Goal: Task Accomplishment & Management: Manage account settings

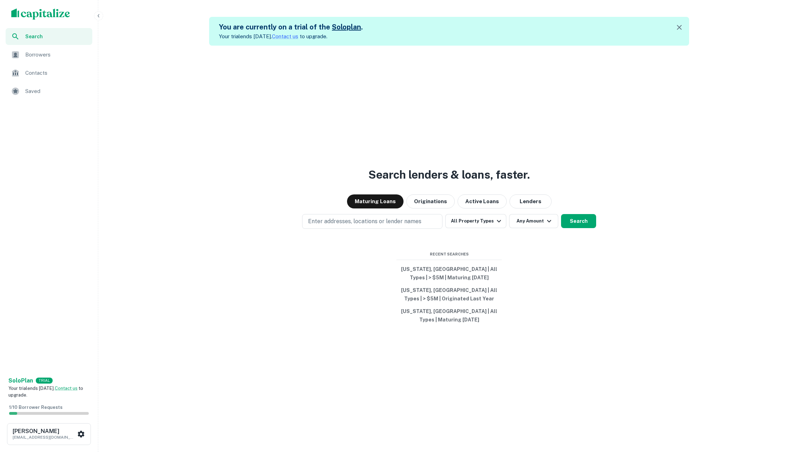
click at [46, 51] on span "Borrowers" at bounding box center [56, 55] width 63 height 8
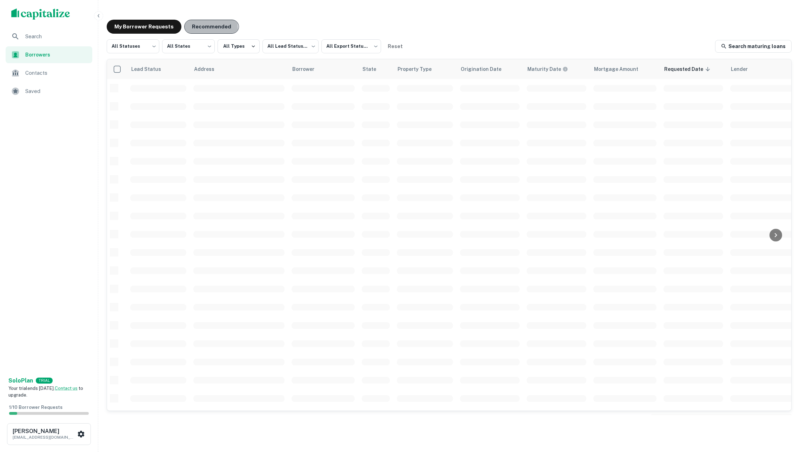
click at [184, 28] on button "Recommended" at bounding box center [211, 27] width 55 height 14
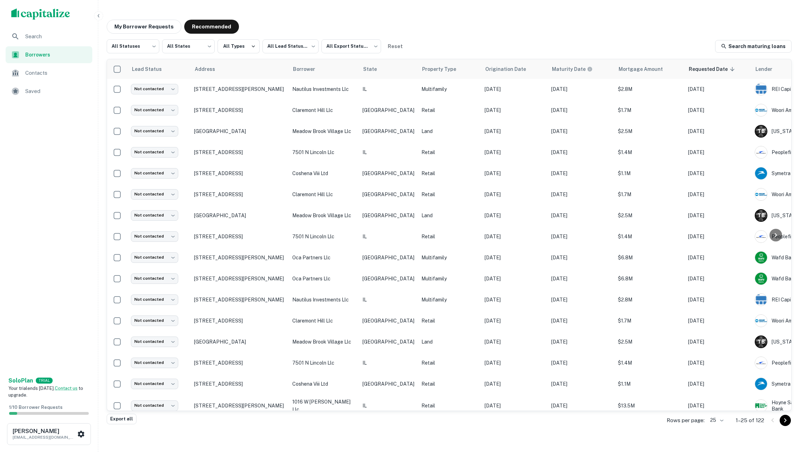
scroll to position [0, 0]
click at [37, 183] on div "Search Borrowers Contacts Saved" at bounding box center [49, 200] width 98 height 344
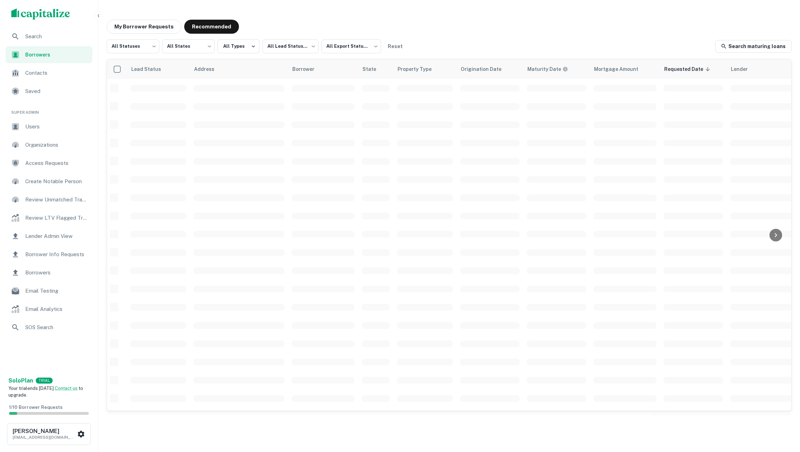
click at [60, 255] on span "Borrower Info Requests" at bounding box center [56, 254] width 63 height 8
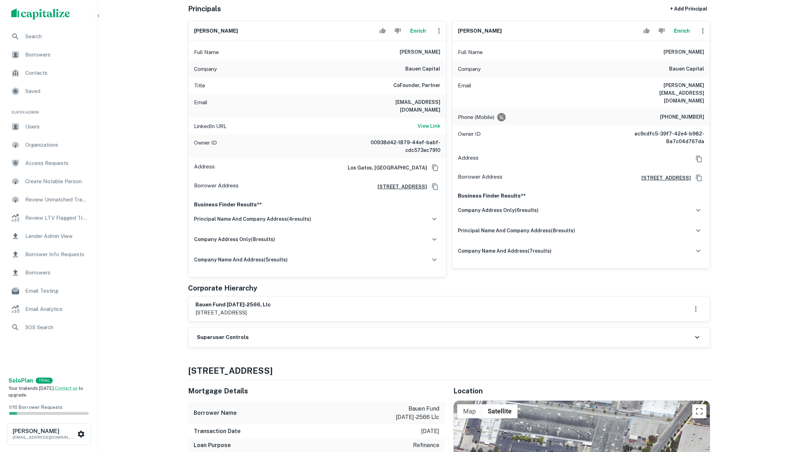
scroll to position [32, 0]
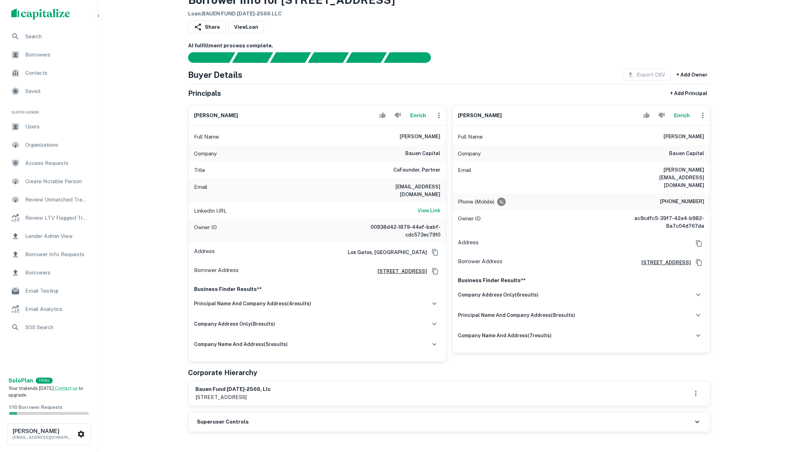
click at [415, 121] on button "Enrich" at bounding box center [418, 115] width 22 height 14
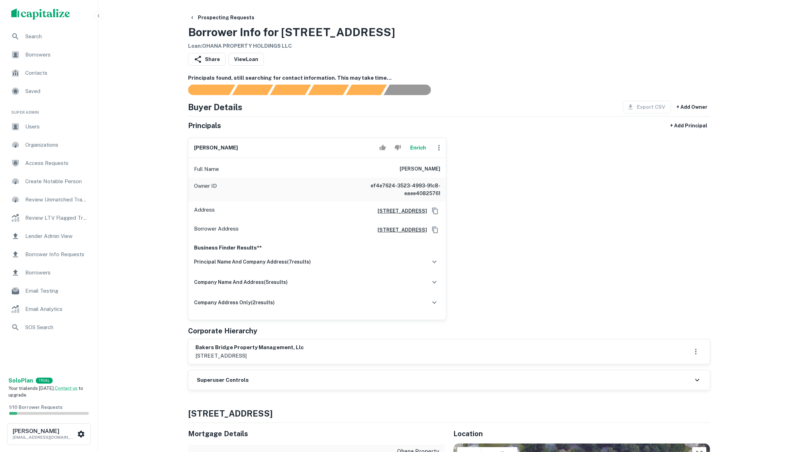
click at [413, 150] on button "Enrich" at bounding box center [418, 148] width 22 height 14
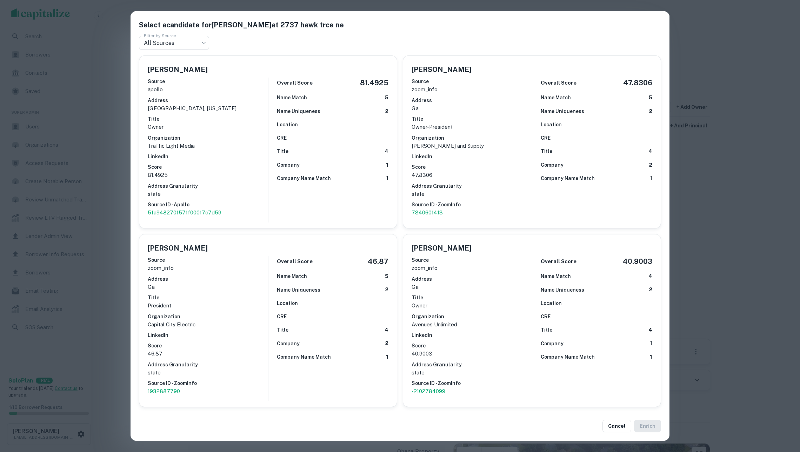
click at [748, 253] on div "Select a candidate for [PERSON_NAME] at 2737 hawk trce ne Filter by Source All …" at bounding box center [400, 226] width 800 height 452
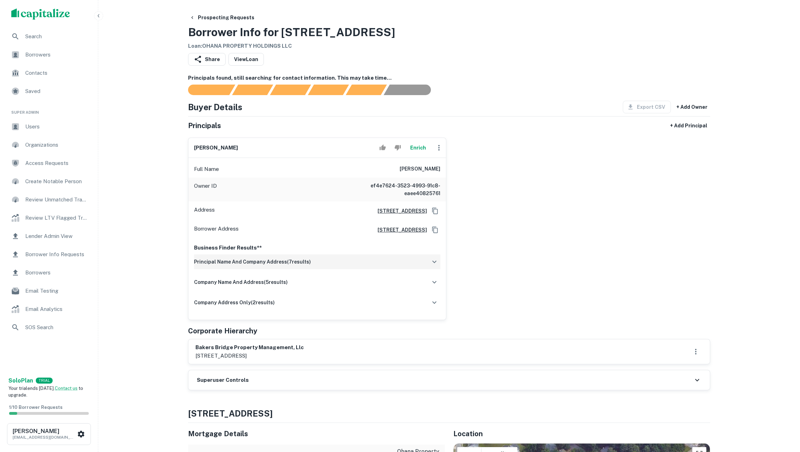
click at [302, 269] on div "principal name and company address ( 7 results)" at bounding box center [317, 262] width 246 height 15
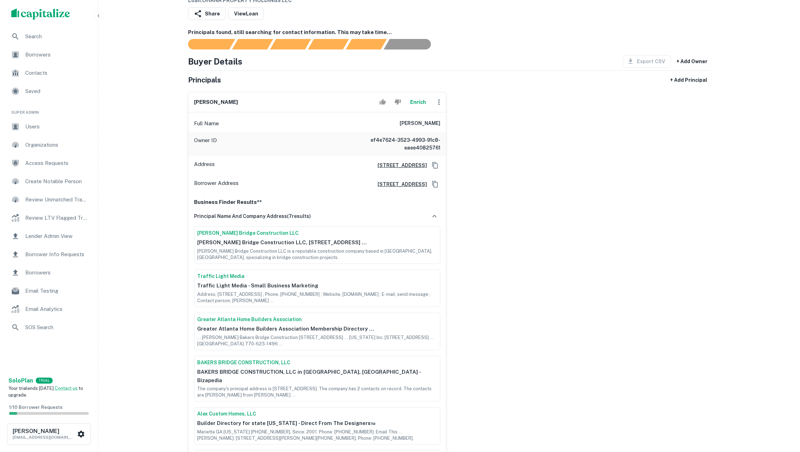
scroll to position [47, 0]
click at [435, 168] on icon "Copy Address" at bounding box center [435, 164] width 7 height 7
click at [408, 107] on button "Enrich" at bounding box center [418, 101] width 22 height 14
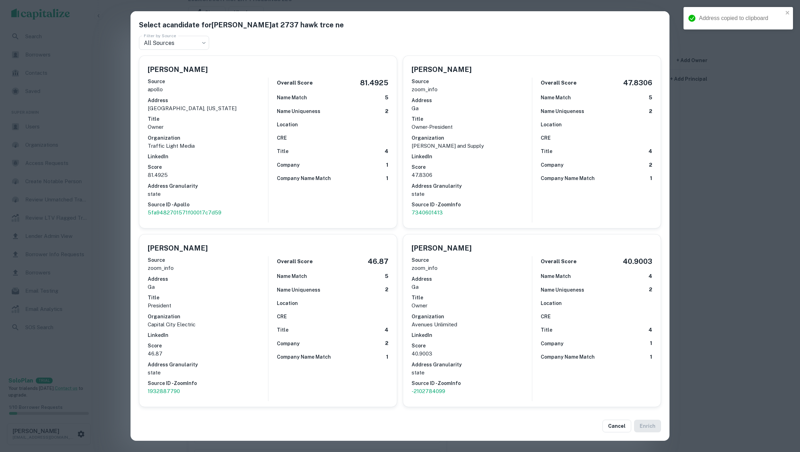
click at [229, 142] on p "Traffic Light Media" at bounding box center [208, 146] width 120 height 8
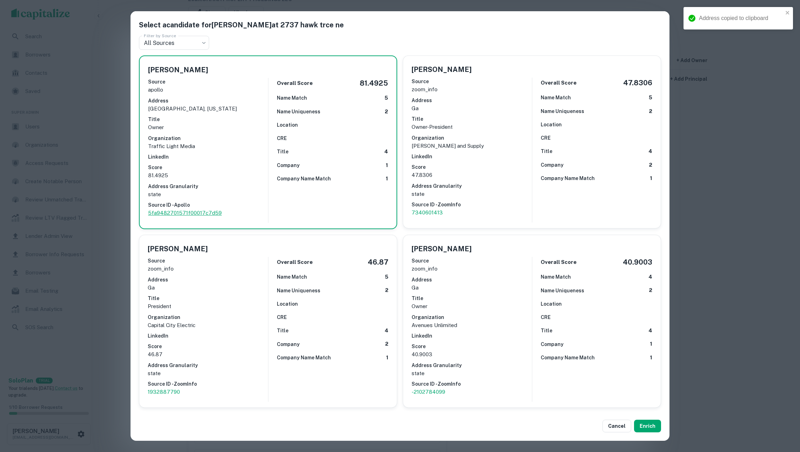
click at [193, 210] on p "5fa9482701571f00017c7d59" at bounding box center [208, 213] width 120 height 8
click at [426, 209] on p "7340601413" at bounding box center [472, 213] width 120 height 8
click at [649, 426] on button "Enrich" at bounding box center [647, 426] width 27 height 13
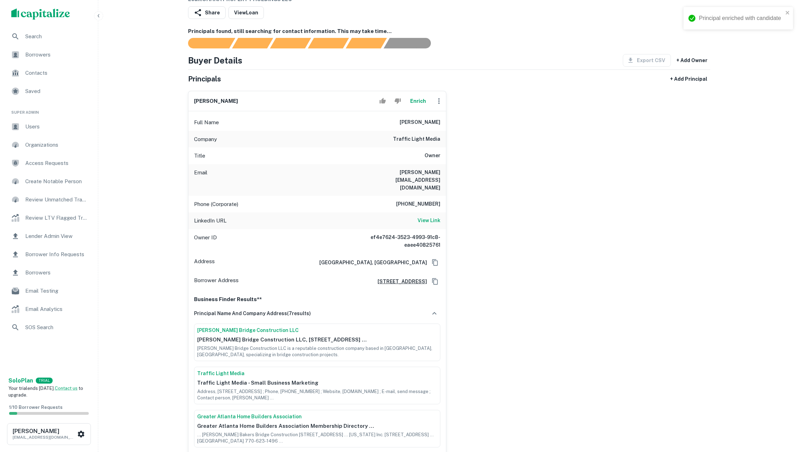
click at [437, 105] on icon "button" at bounding box center [439, 101] width 8 height 8
click at [442, 124] on li "Edit" at bounding box center [443, 123] width 29 height 13
select select "**"
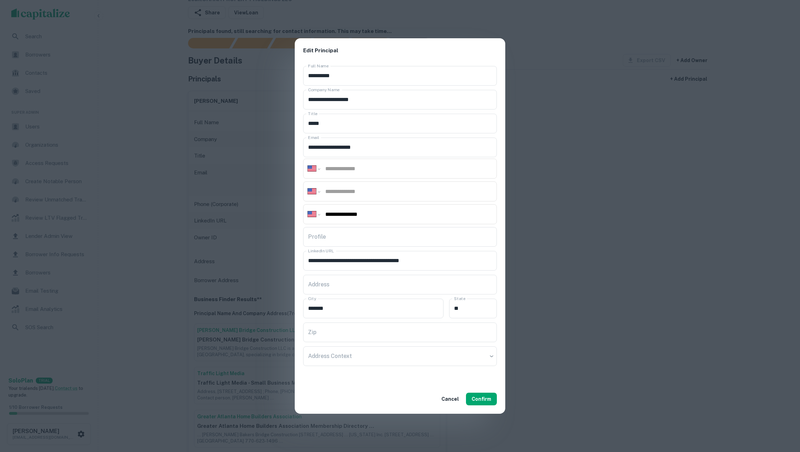
paste input "**********"
type input "**********"
paste input "**********"
type input "**********"
click at [487, 397] on button "Confirm" at bounding box center [481, 399] width 31 height 13
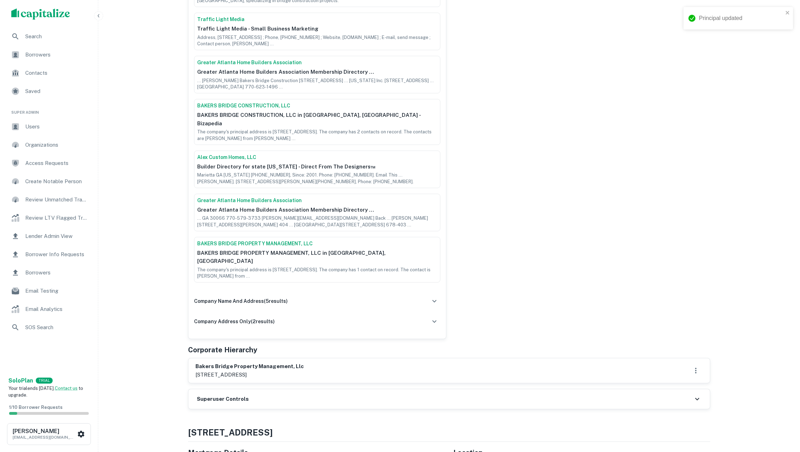
scroll to position [468, 0]
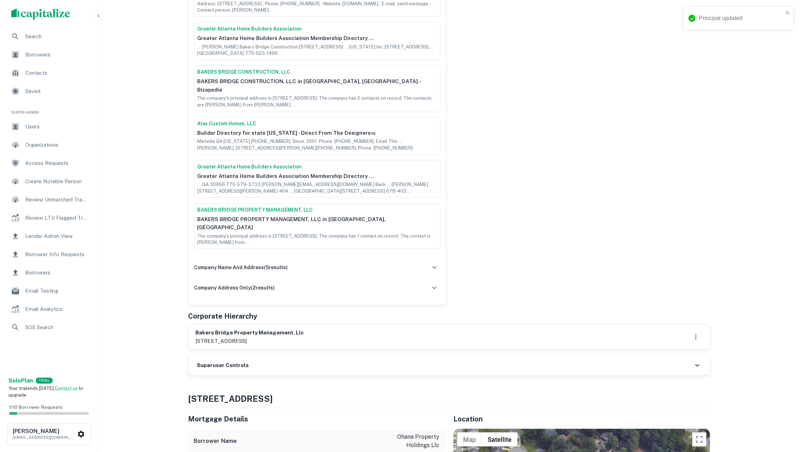
click at [256, 356] on div "Superuser Controls" at bounding box center [450, 366] width 522 height 20
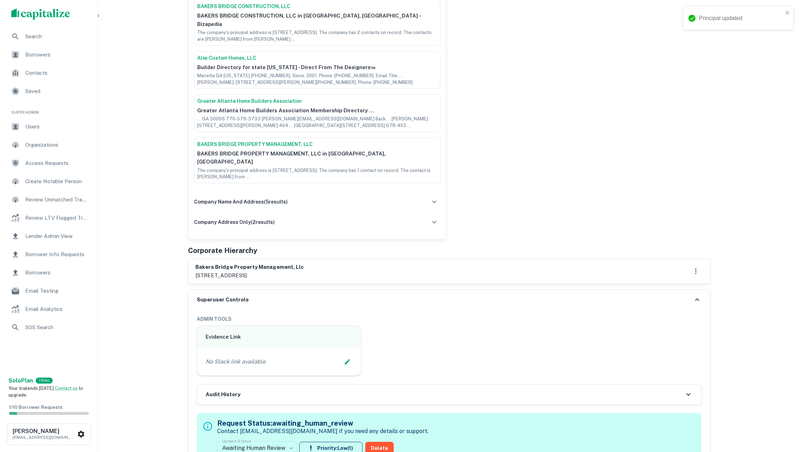
scroll to position [602, 0]
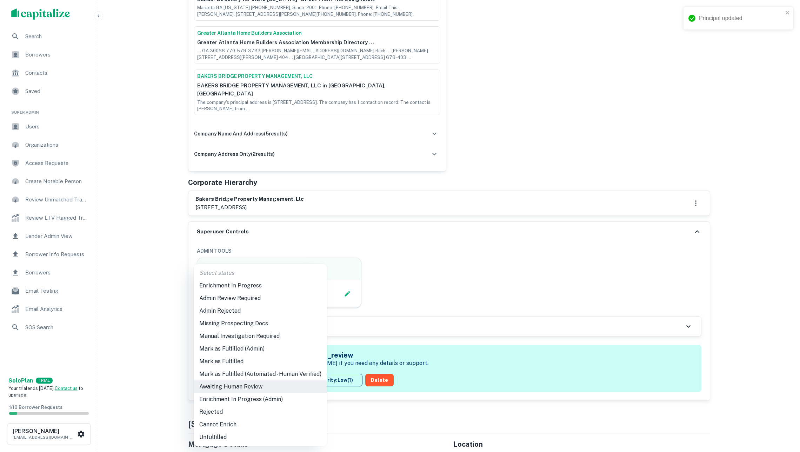
click at [245, 363] on li "Mark as Fulfilled" at bounding box center [260, 361] width 133 height 13
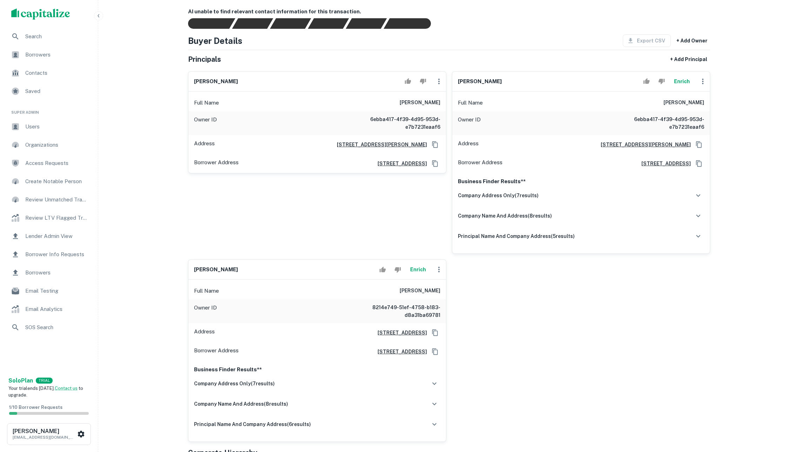
scroll to position [80, 0]
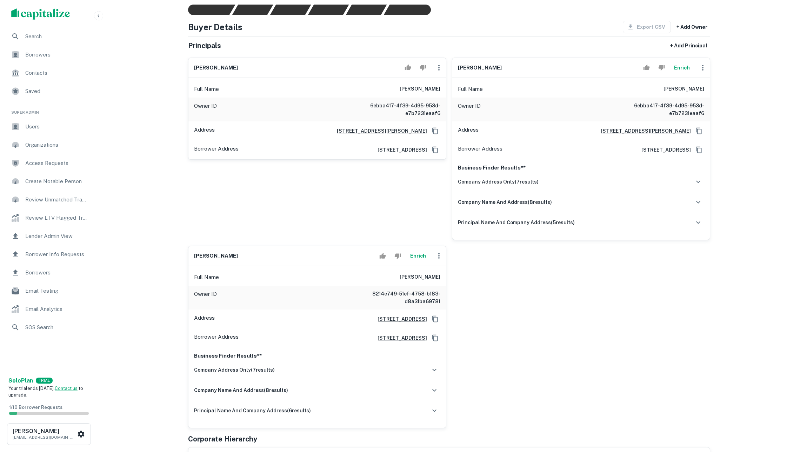
click at [684, 74] on button "Enrich" at bounding box center [682, 68] width 22 height 14
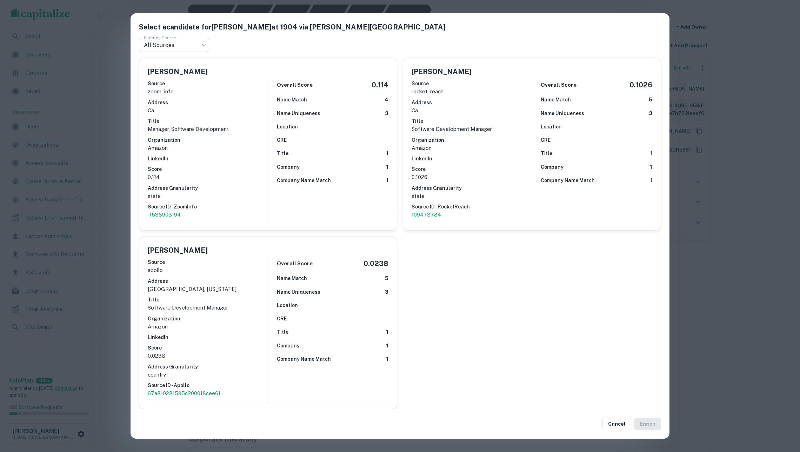
click at [115, 166] on div "Select a candidate for [PERSON_NAME] at 1904 via [PERSON_NAME][GEOGRAPHIC_DATA]…" at bounding box center [400, 226] width 800 height 452
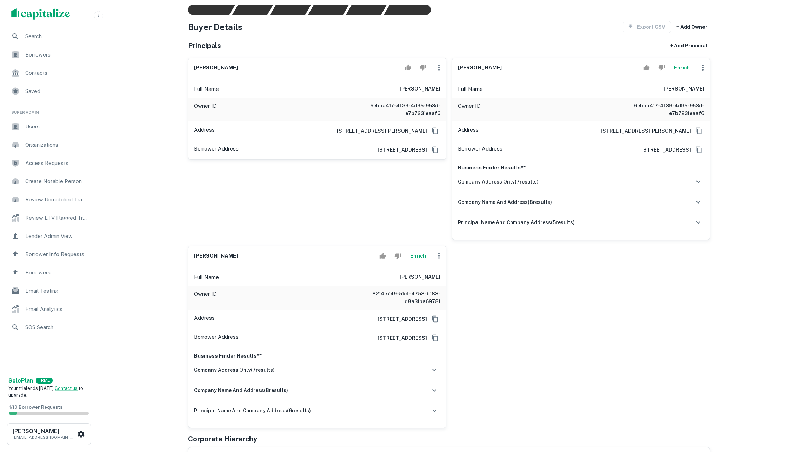
click at [416, 266] on div "[PERSON_NAME] Enrich" at bounding box center [318, 256] width 258 height 20
click at [414, 263] on button "Enrich" at bounding box center [418, 256] width 22 height 14
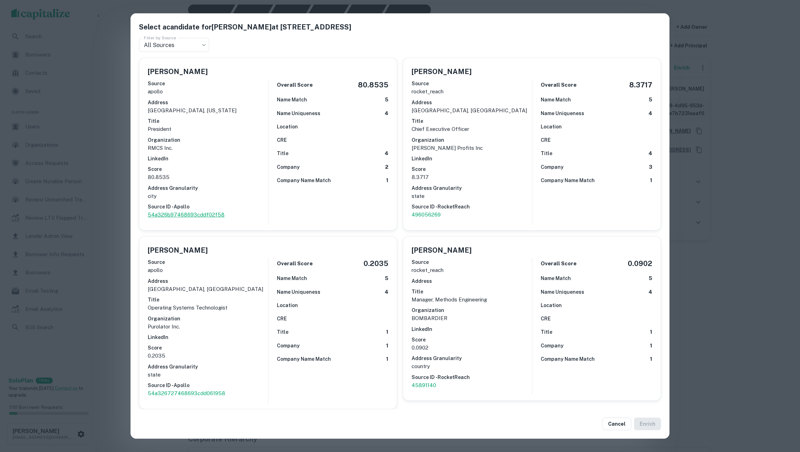
click at [197, 212] on p "54a326b97468693cddf02f58" at bounding box center [208, 215] width 120 height 8
